Goal: Check status: Check status

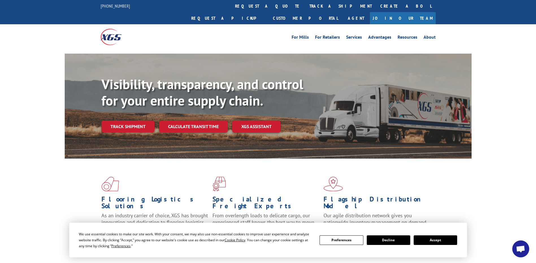
click at [445, 244] on button "Accept" at bounding box center [434, 241] width 43 height 10
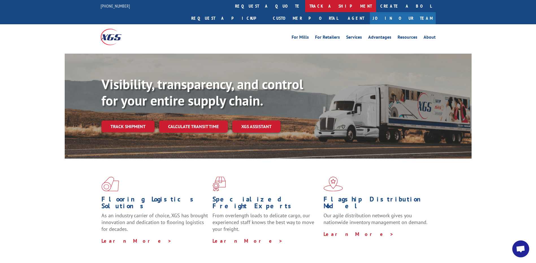
click at [305, 9] on link "track a shipment" at bounding box center [340, 6] width 71 height 12
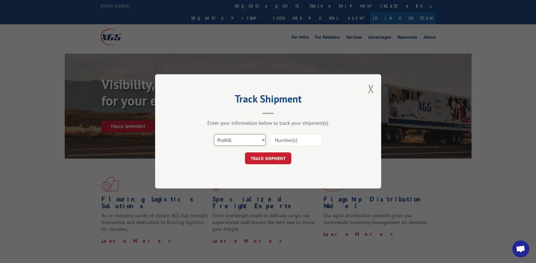
click at [260, 140] on select "Select category... Probill BOL PO" at bounding box center [240, 140] width 52 height 12
select select "bol"
click at [214, 134] on select "Select category... Probill BOL PO" at bounding box center [240, 140] width 52 height 12
drag, startPoint x: 341, startPoint y: 156, endPoint x: 328, endPoint y: 154, distance: 12.3
click at [340, 156] on div "TRACK SHIPMENT" at bounding box center [267, 159] width 169 height 12
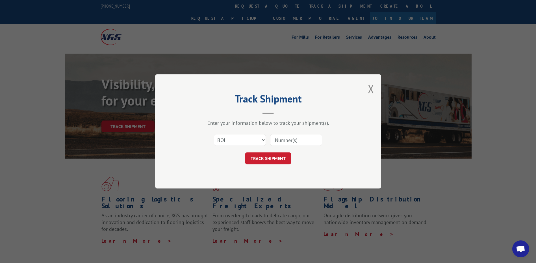
click at [297, 143] on input at bounding box center [296, 140] width 52 height 12
type input "5773819"
click at [267, 158] on button "TRACK SHIPMENT" at bounding box center [268, 159] width 46 height 12
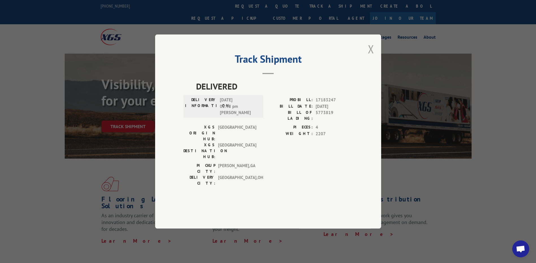
click at [369, 56] on button "Close modal" at bounding box center [371, 49] width 6 height 15
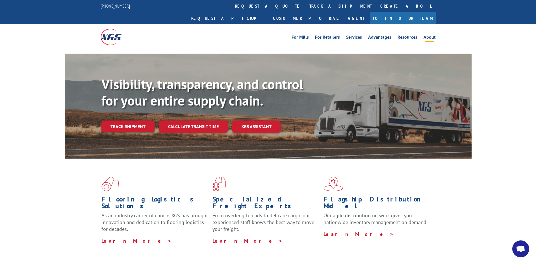
click at [431, 35] on link "About" at bounding box center [429, 38] width 12 height 6
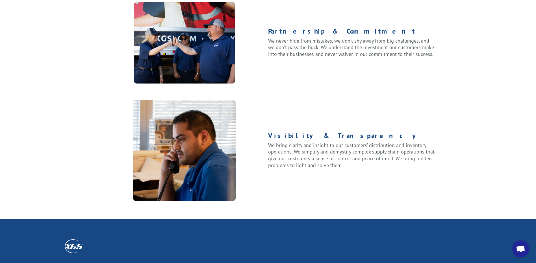
scroll to position [721, 0]
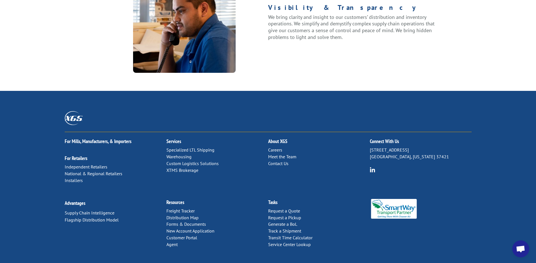
click at [284, 161] on link "Contact Us" at bounding box center [278, 164] width 20 height 6
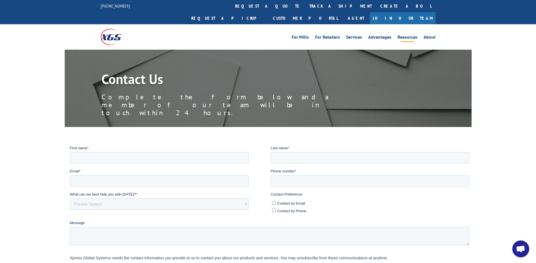
click at [406, 35] on link "Resources" at bounding box center [407, 38] width 20 height 6
